Goal: Transaction & Acquisition: Download file/media

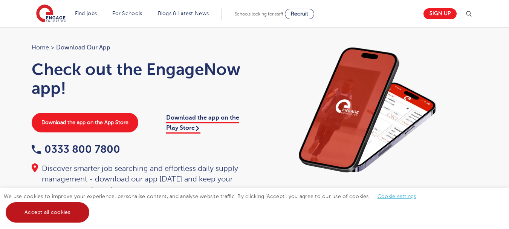
click at [54, 214] on link "Accept all cookies" at bounding box center [48, 212] width 84 height 20
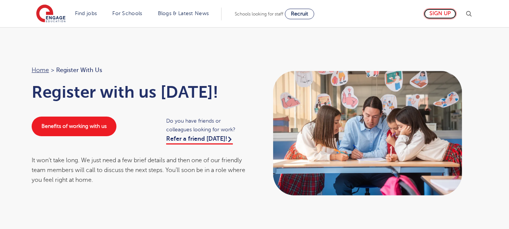
click at [447, 12] on link "Sign up" at bounding box center [440, 13] width 33 height 11
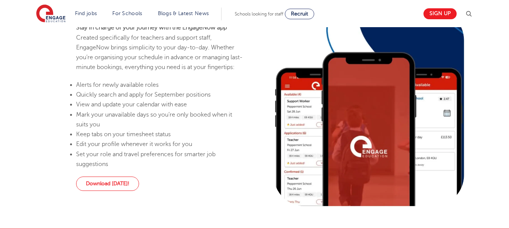
scroll to position [640, 0]
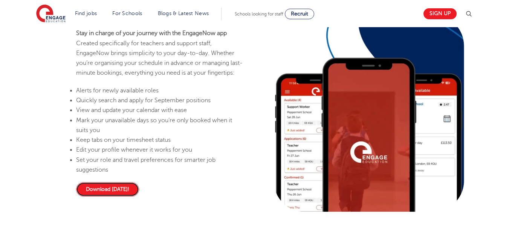
click at [127, 196] on link "Download today!" at bounding box center [107, 189] width 63 height 14
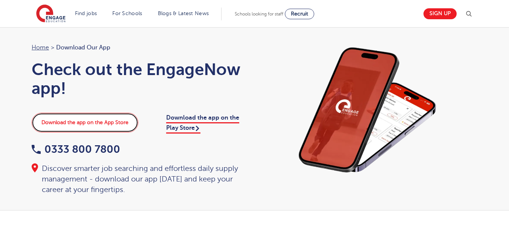
click at [110, 120] on link "Download the app on the App Store" at bounding box center [85, 123] width 107 height 20
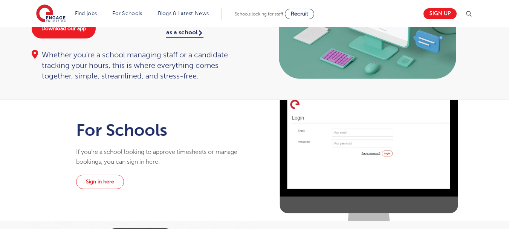
scroll to position [33, 0]
